Goal: Navigation & Orientation: Find specific page/section

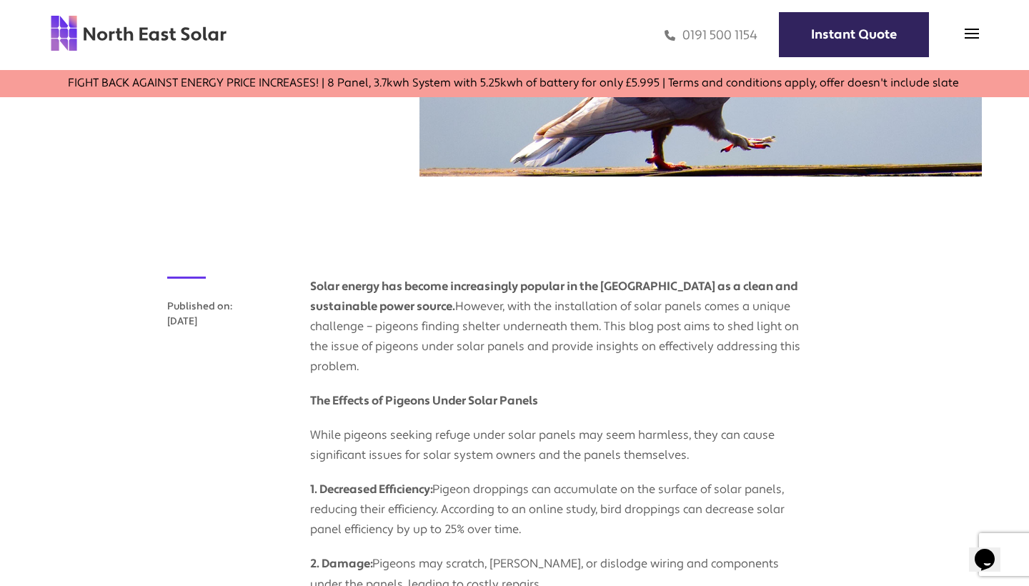
scroll to position [169, 26]
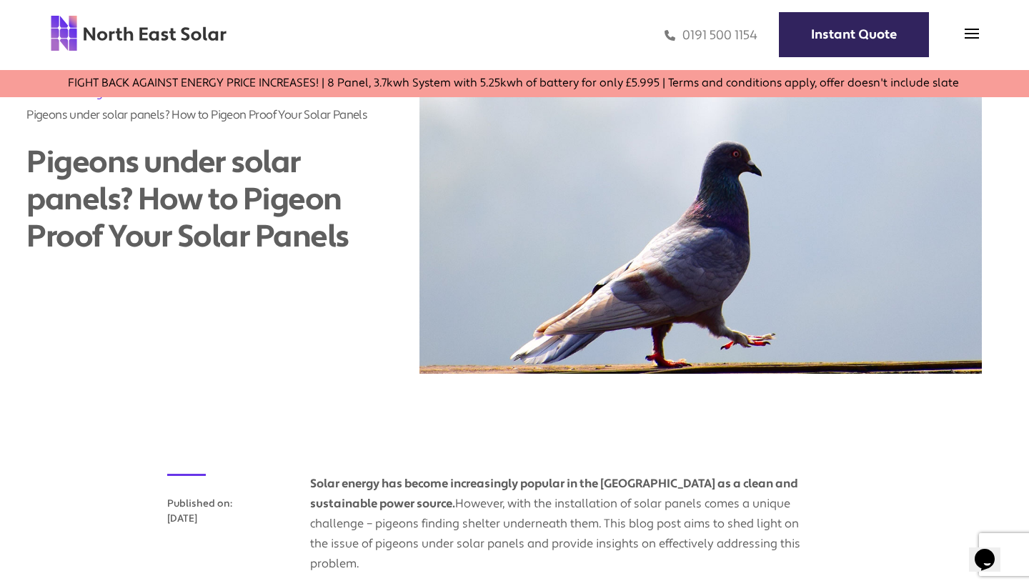
click at [972, 24] on div "0191 500 1154 Instant Quote" at bounding box center [603, 34] width 752 height 41
click at [972, 41] on span at bounding box center [972, 37] width 14 height 14
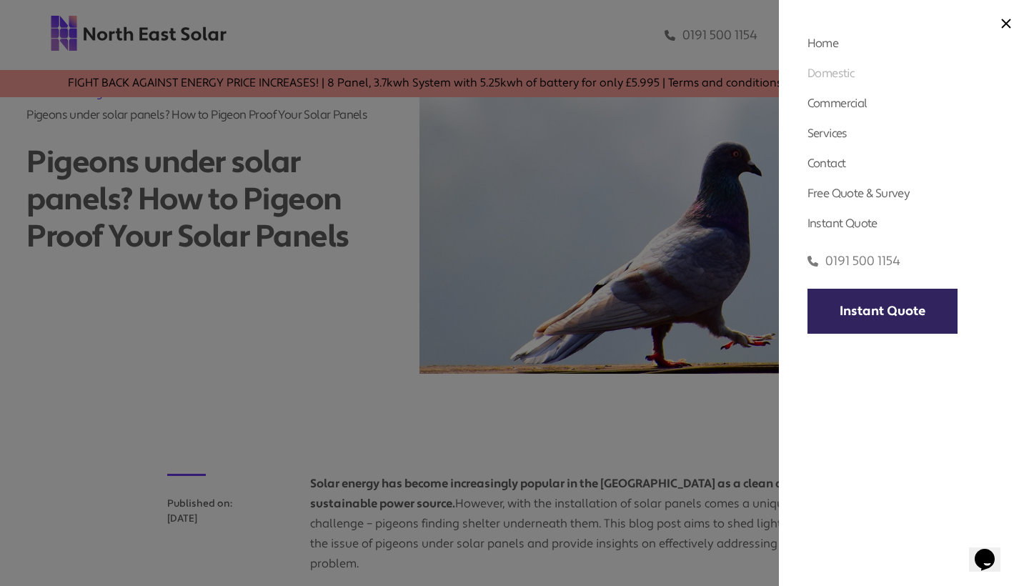
click at [843, 68] on link "Domestic" at bounding box center [830, 73] width 46 height 15
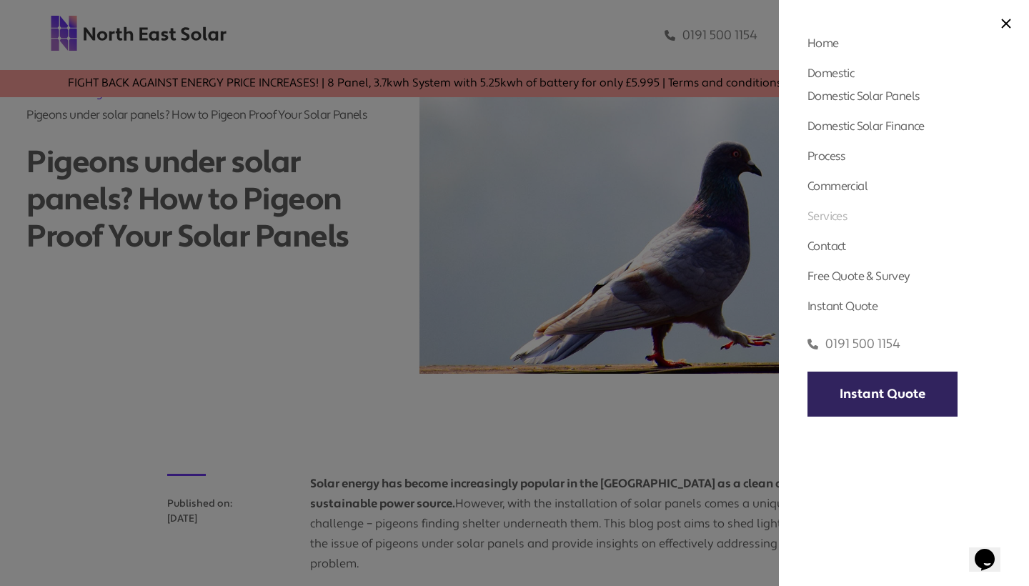
click at [828, 220] on link "Services" at bounding box center [827, 216] width 40 height 15
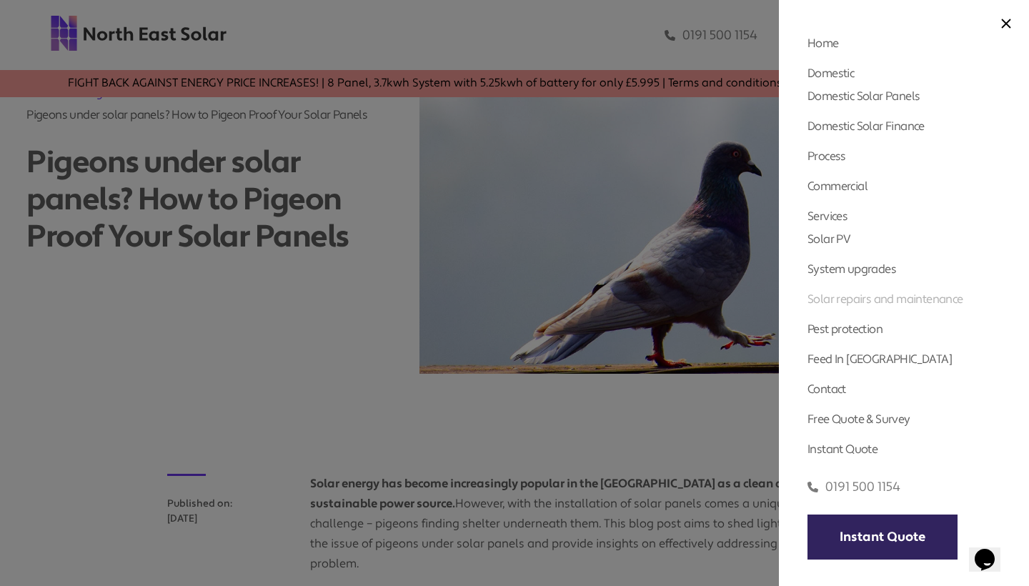
click at [840, 302] on link "Solar repairs and maintenance" at bounding box center [885, 299] width 156 height 15
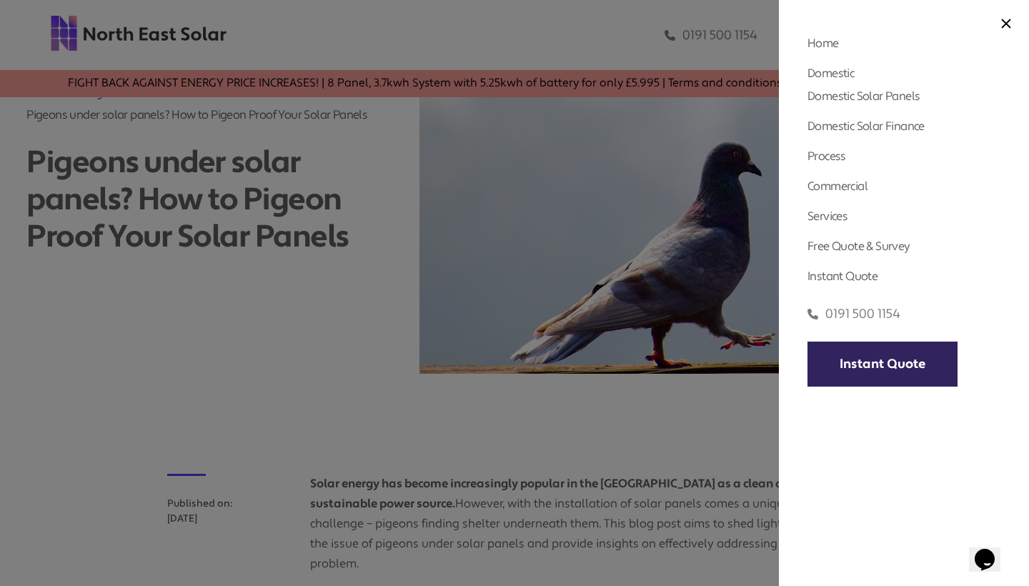
scroll to position [0, 0]
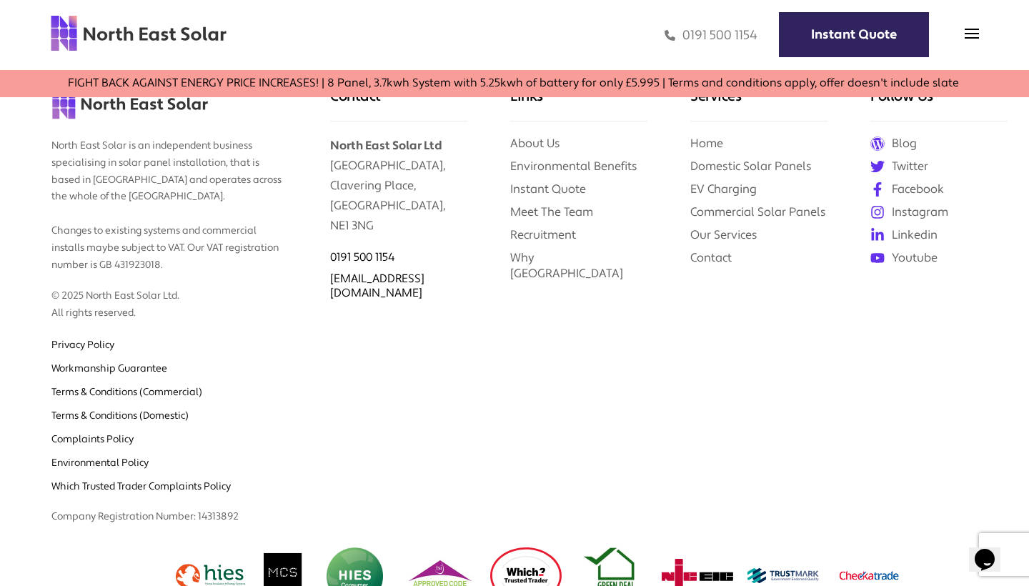
scroll to position [2096, 0]
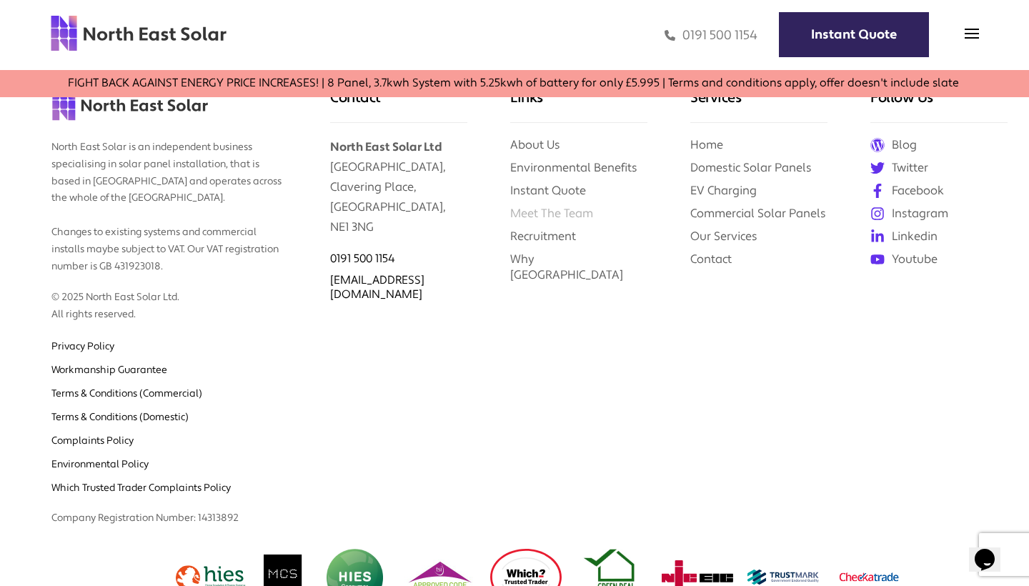
click at [574, 213] on link "Meet The Team" at bounding box center [551, 213] width 83 height 15
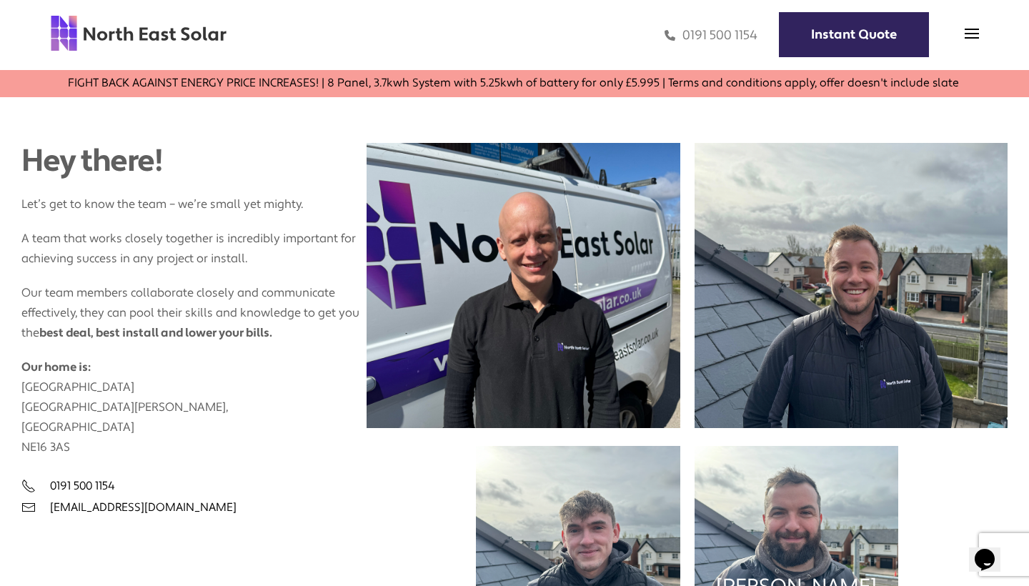
scroll to position [491, 0]
